Goal: Information Seeking & Learning: Check status

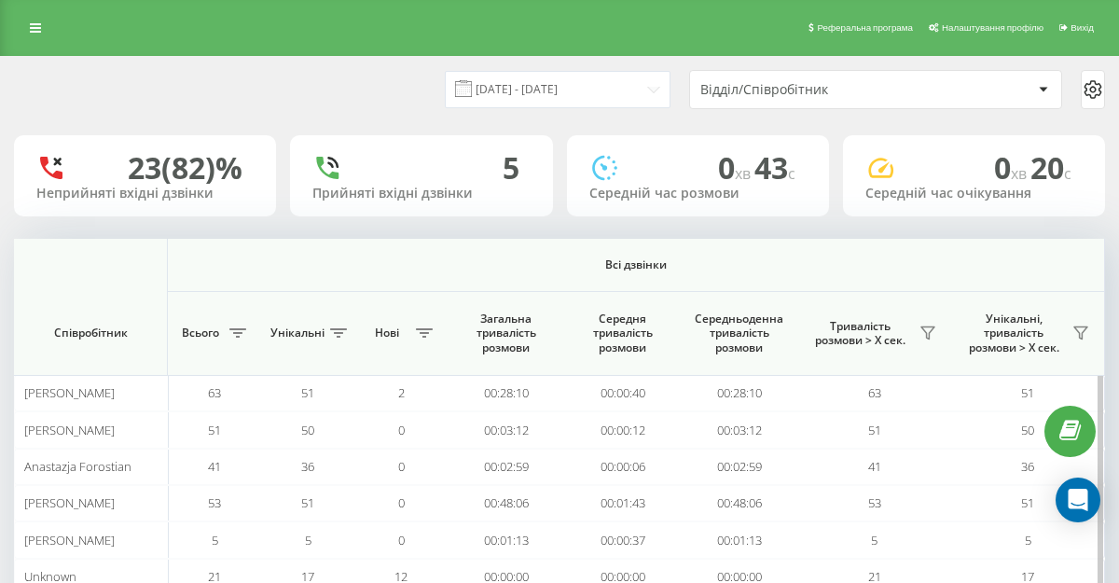
scroll to position [103, 0]
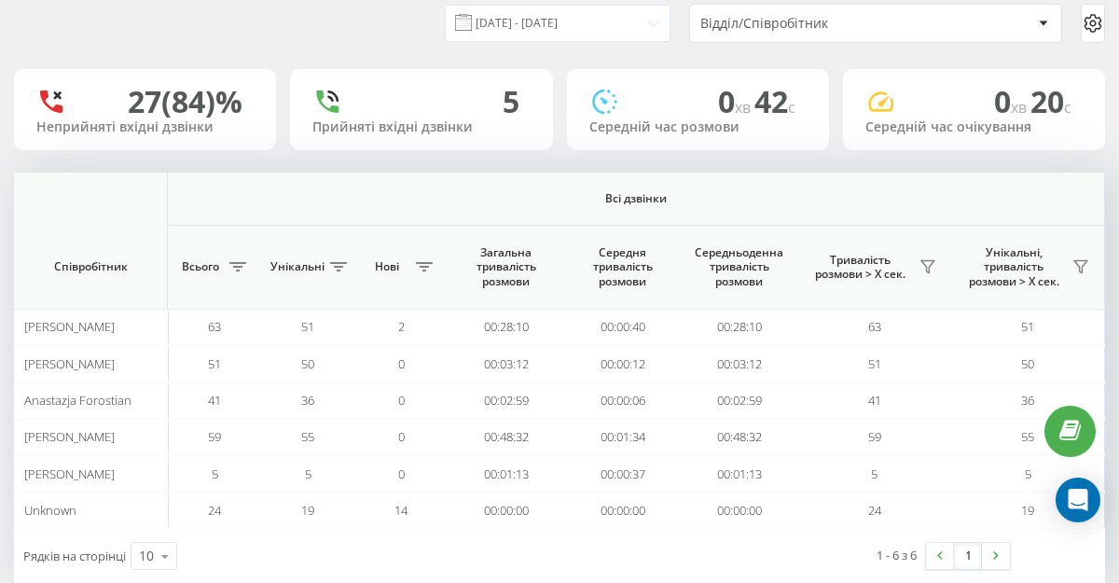
scroll to position [103, 0]
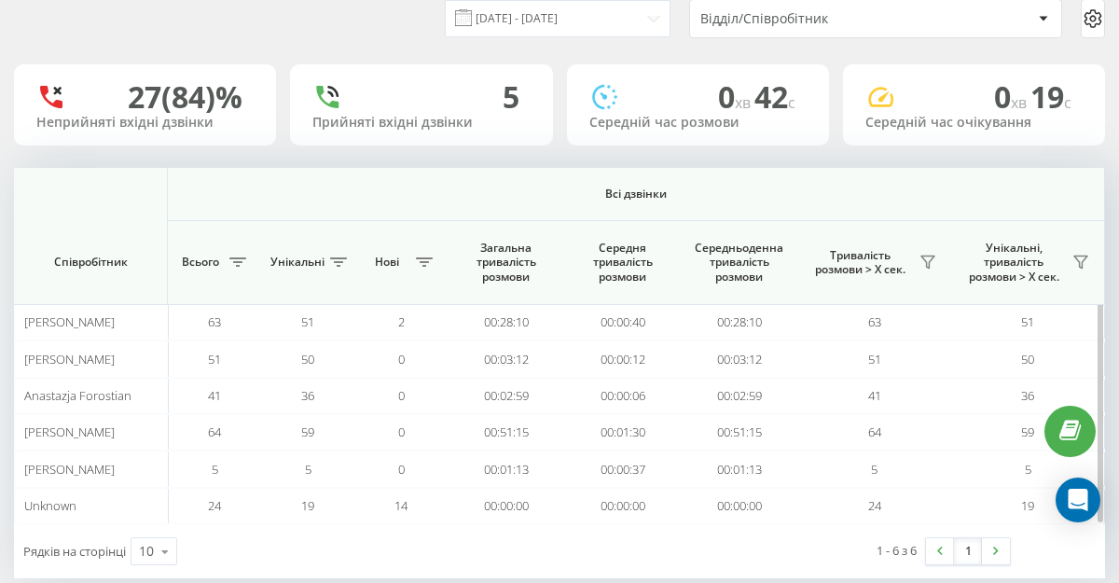
scroll to position [103, 0]
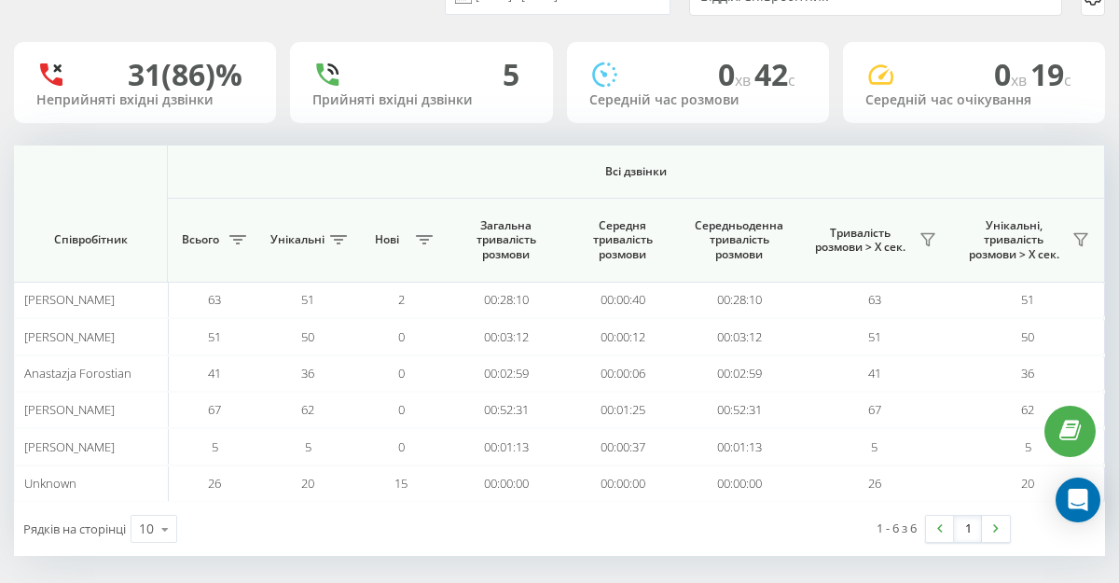
scroll to position [95, 0]
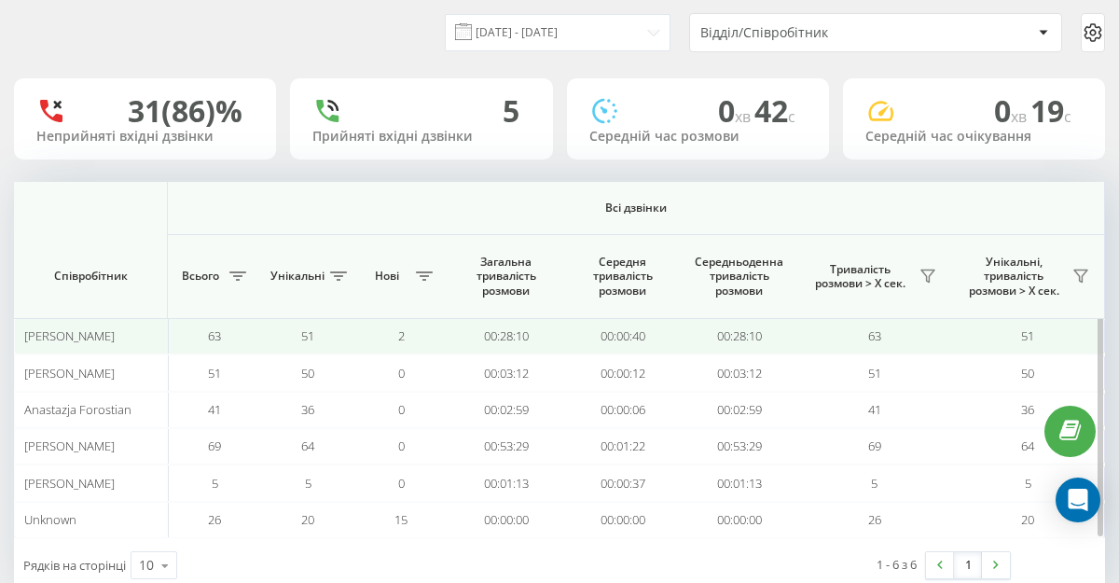
scroll to position [62, 0]
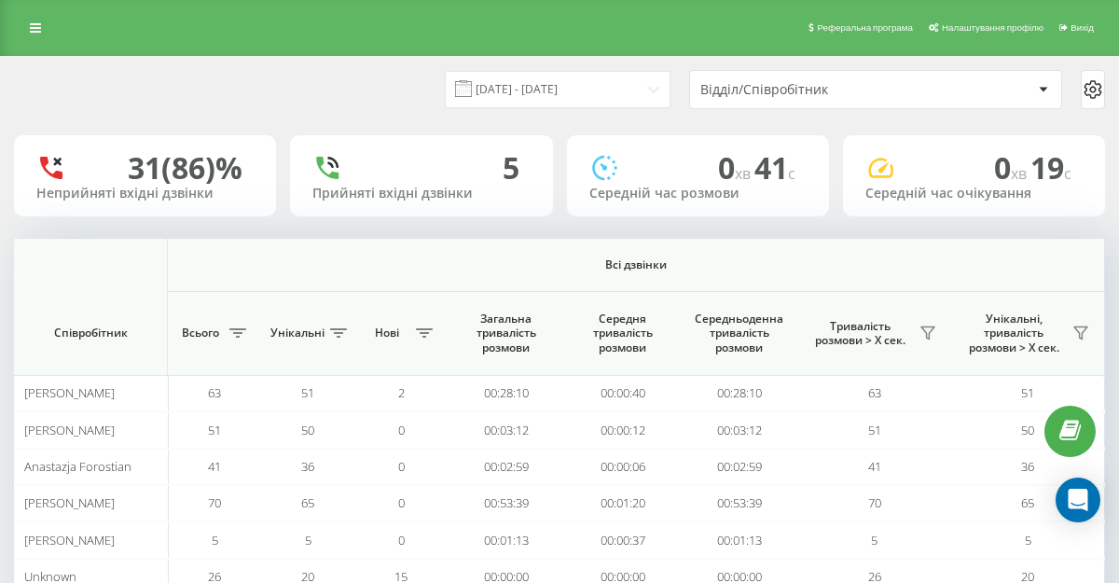
scroll to position [103, 0]
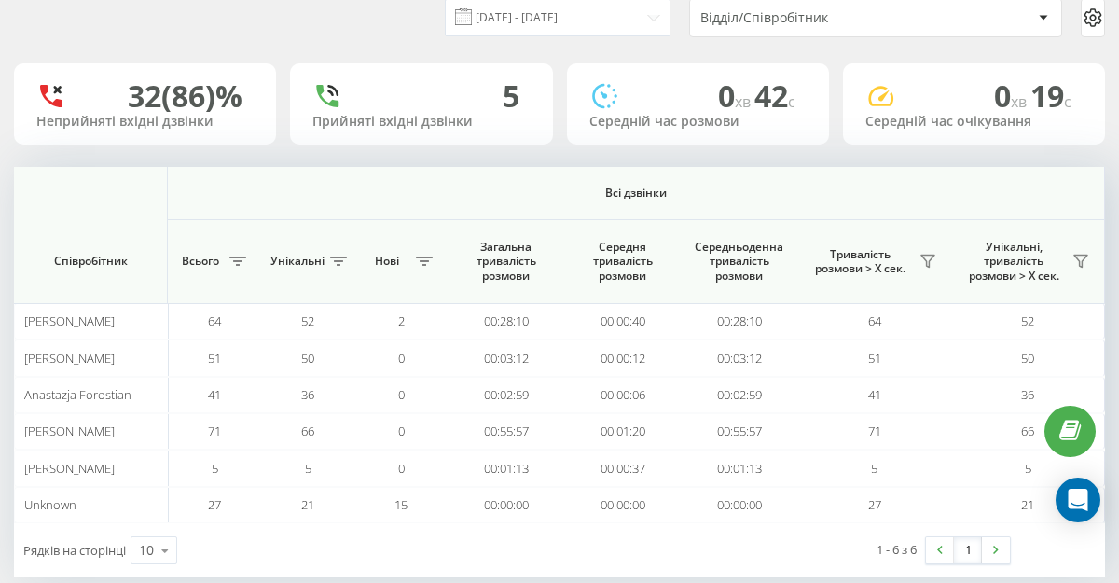
scroll to position [103, 0]
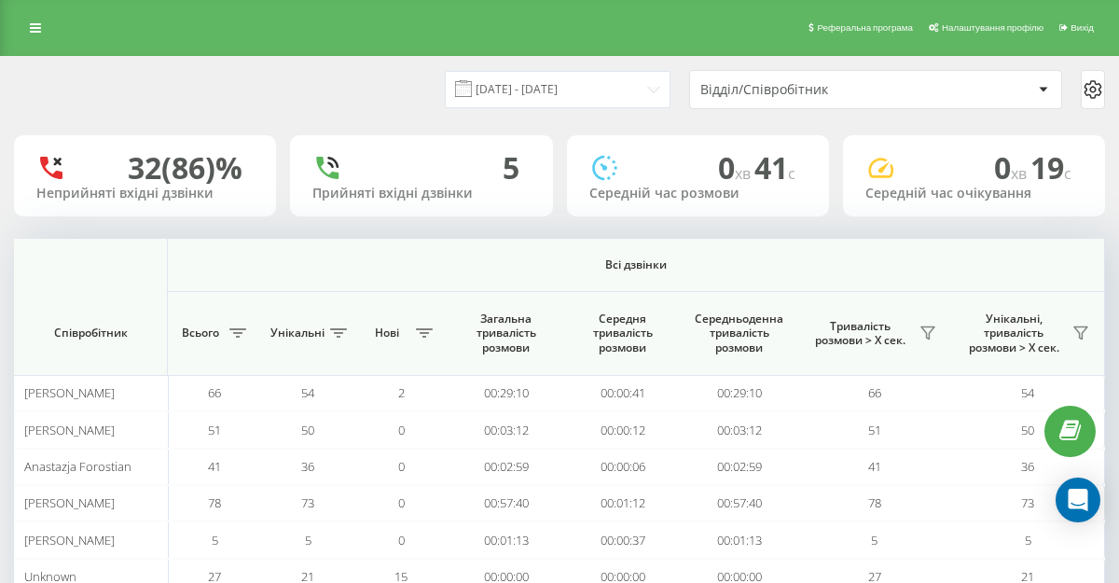
scroll to position [103, 0]
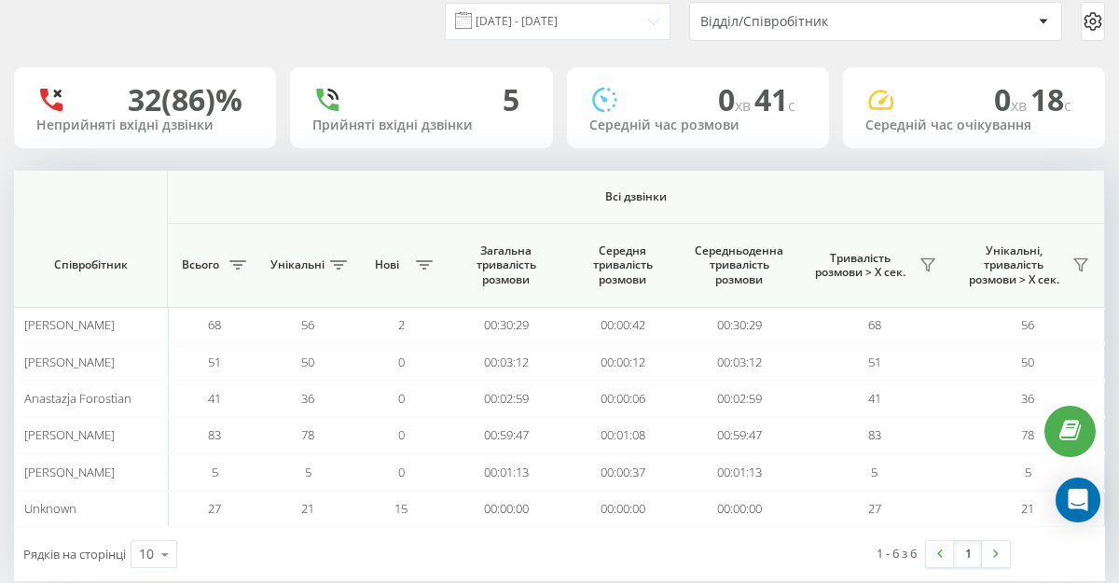
scroll to position [103, 0]
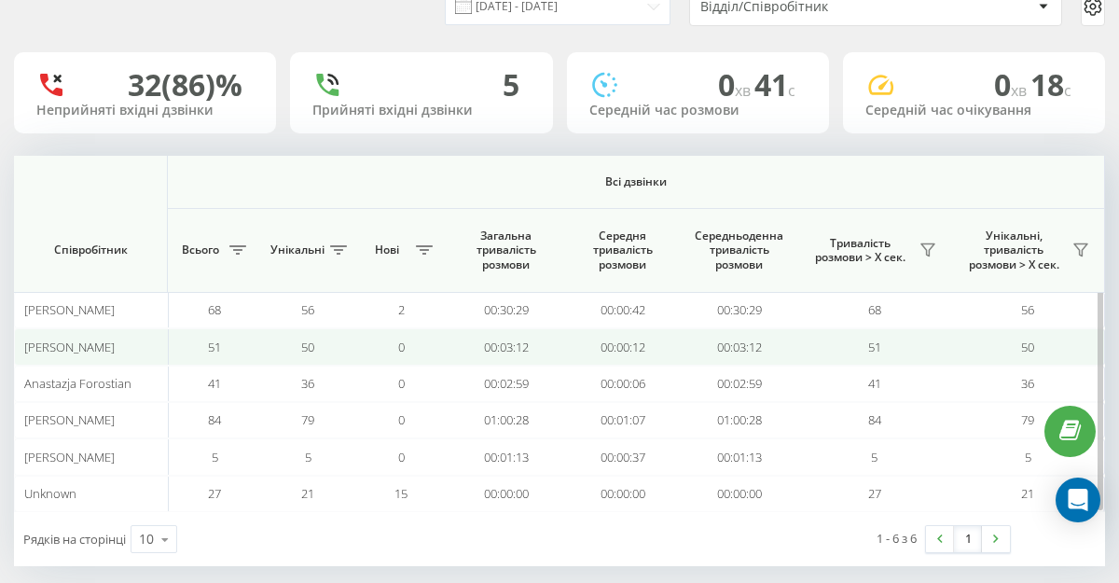
scroll to position [103, 0]
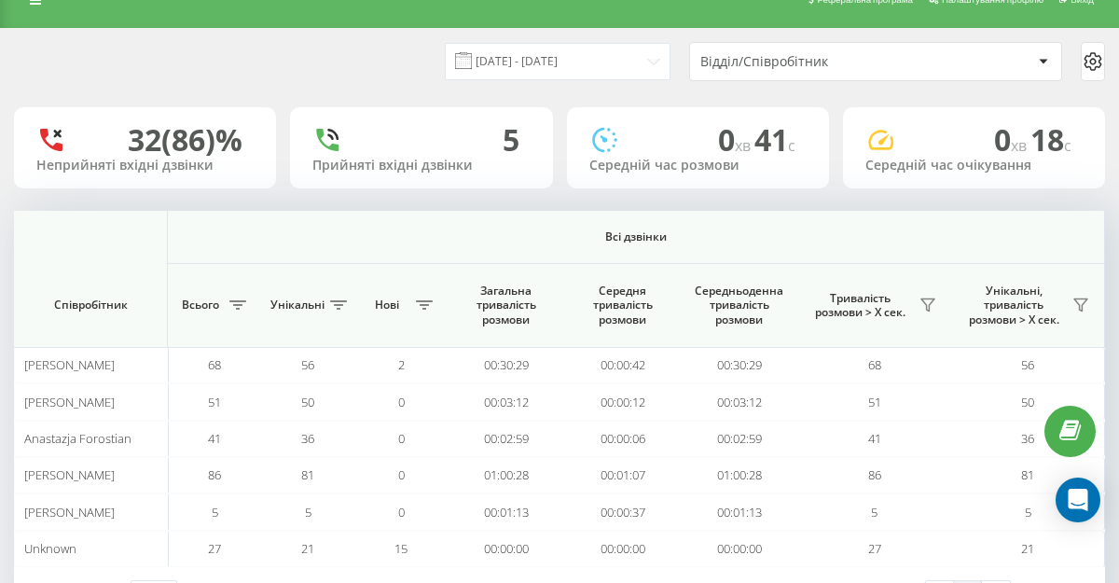
scroll to position [103, 0]
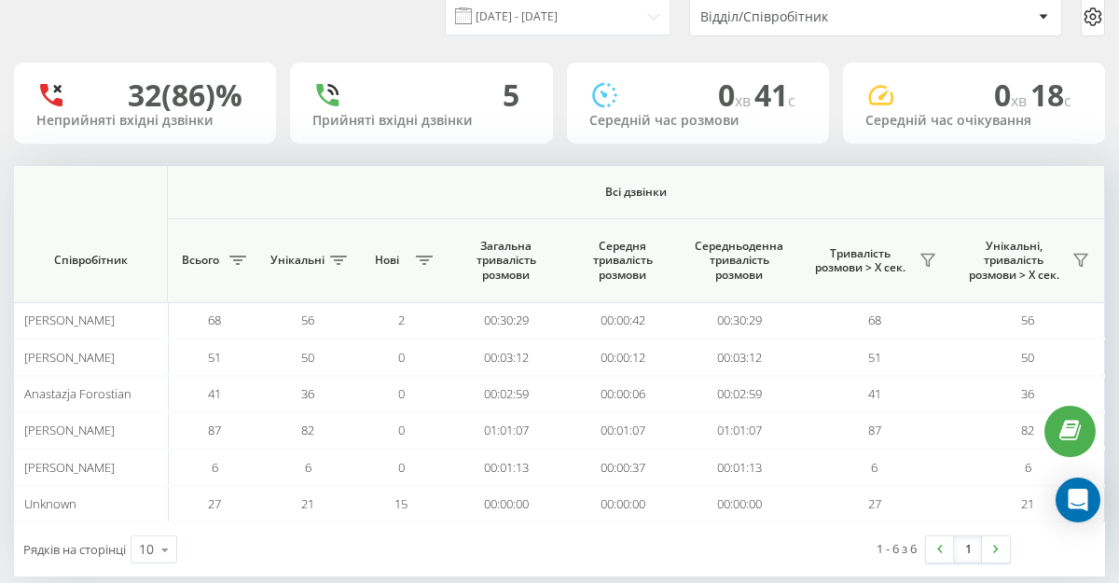
scroll to position [103, 0]
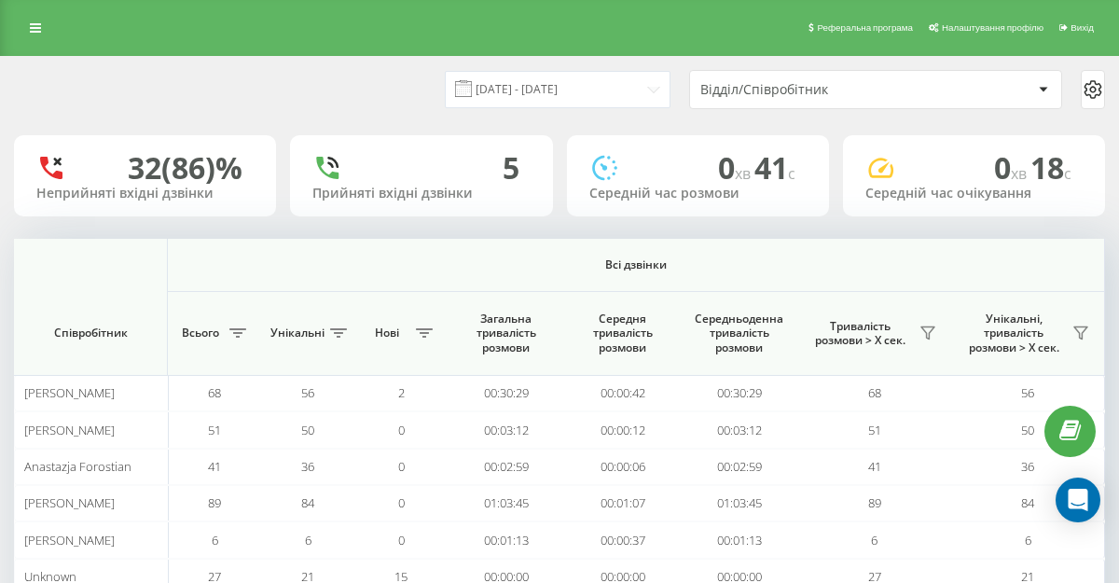
scroll to position [103, 0]
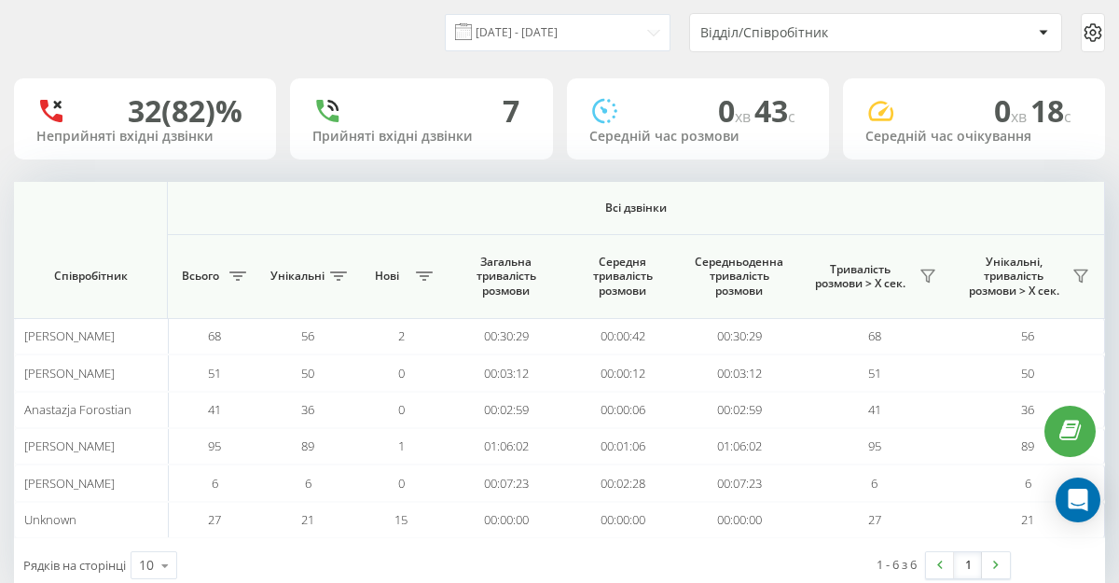
scroll to position [78, 0]
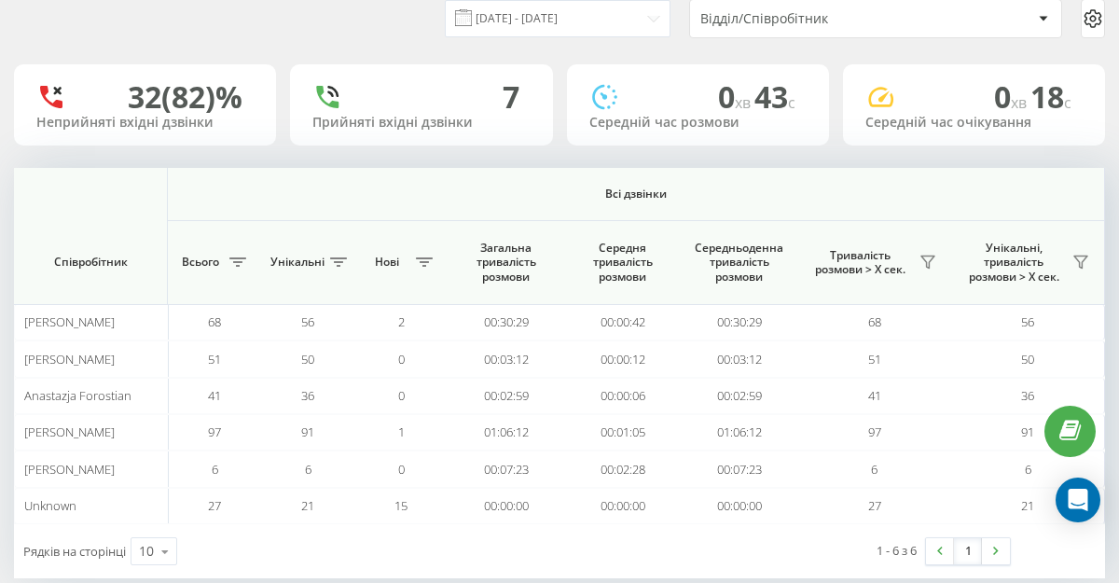
scroll to position [103, 0]
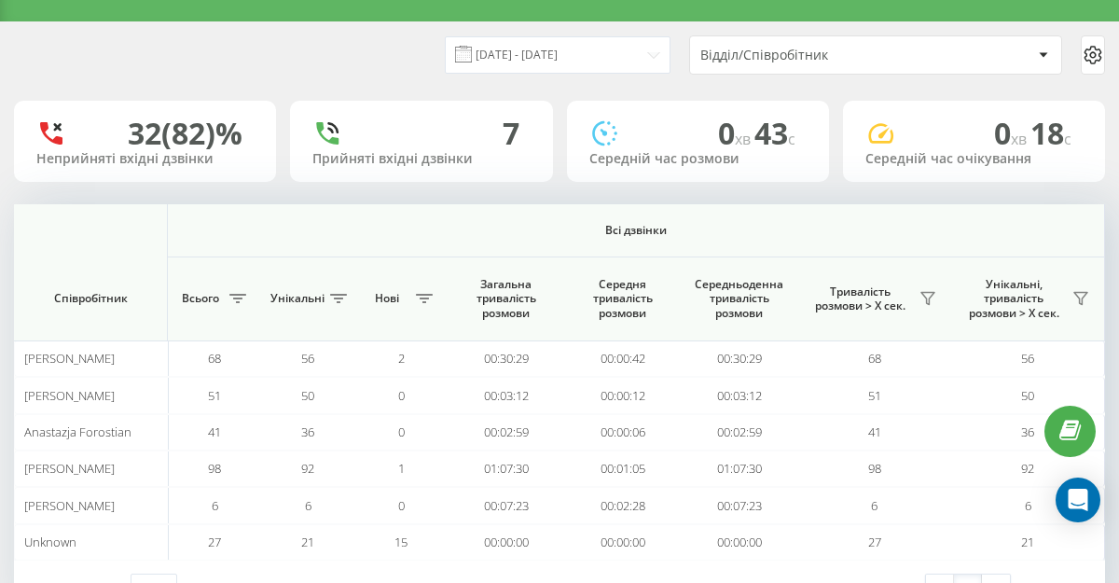
scroll to position [103, 0]
